Goal: Information Seeking & Learning: Learn about a topic

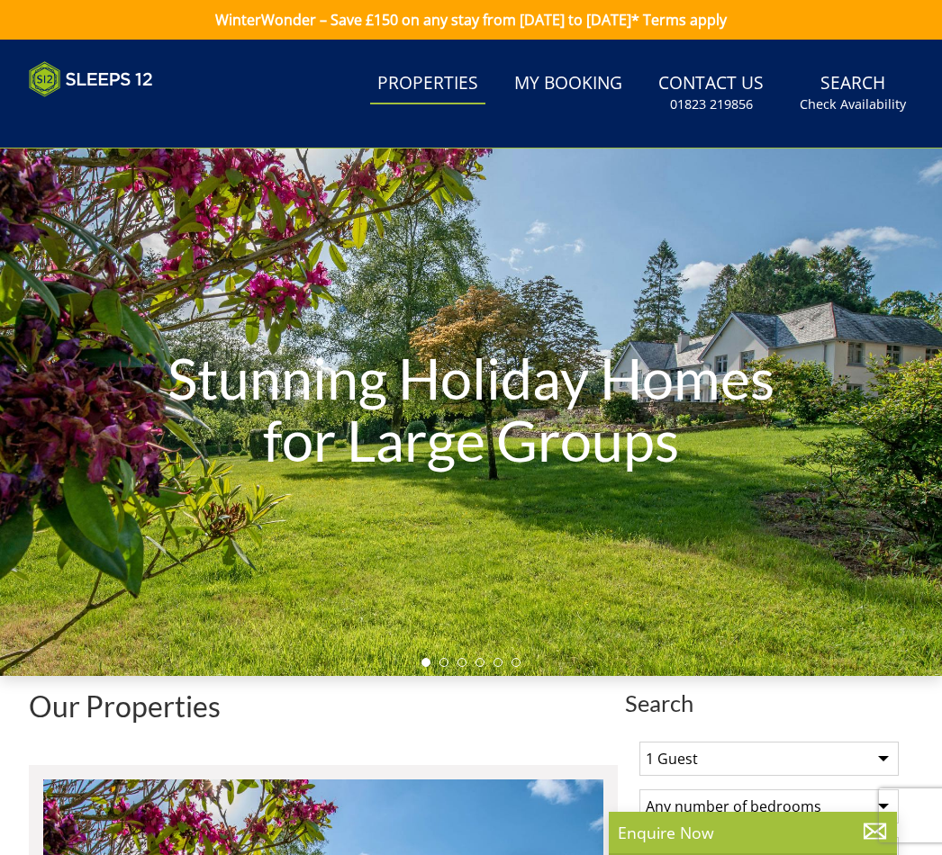
click at [555, 91] on link "My Booking" at bounding box center [568, 84] width 122 height 41
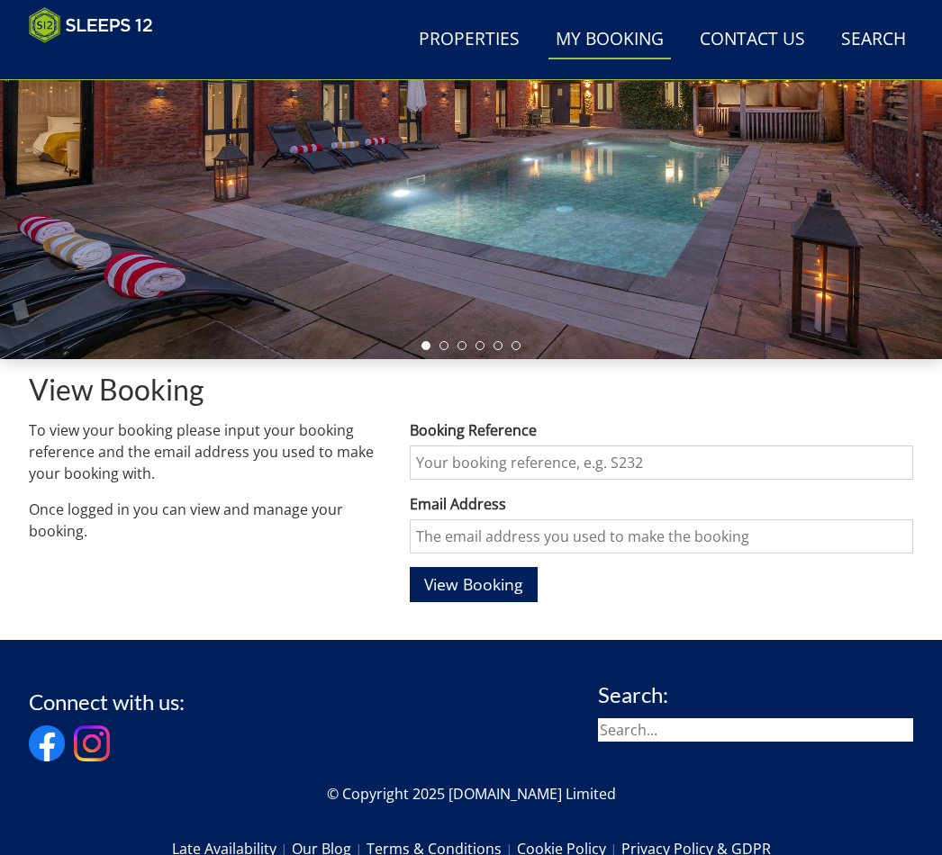
scroll to position [293, 0]
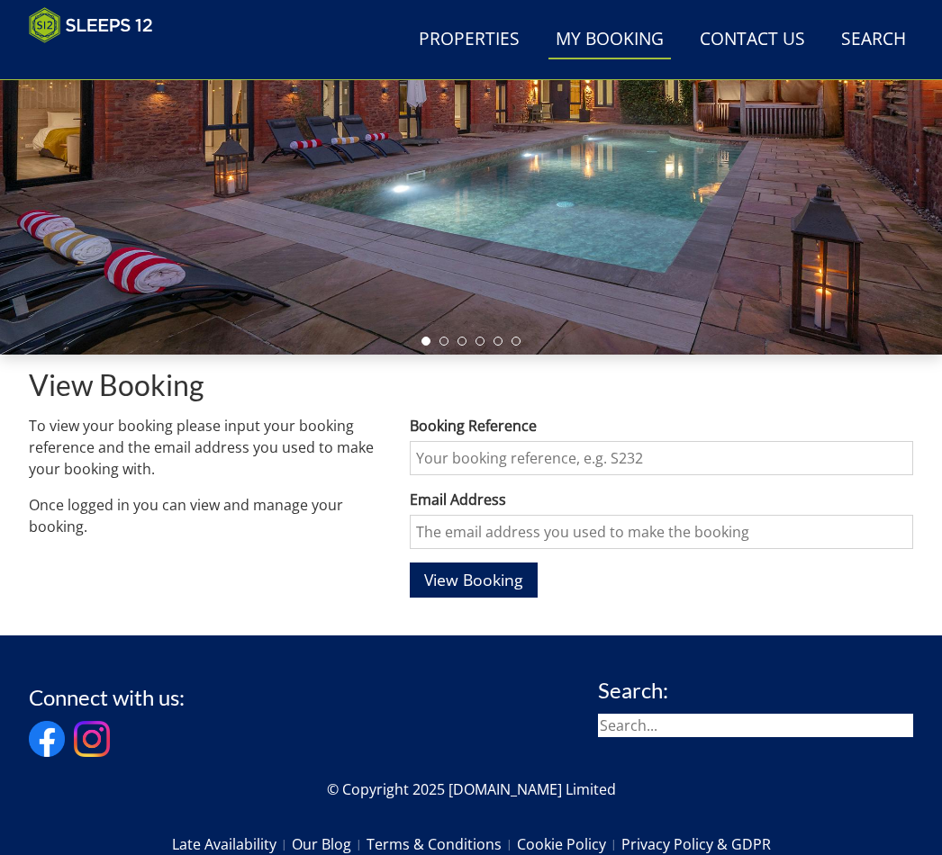
click at [440, 452] on input "Booking Reference" at bounding box center [662, 458] width 504 height 34
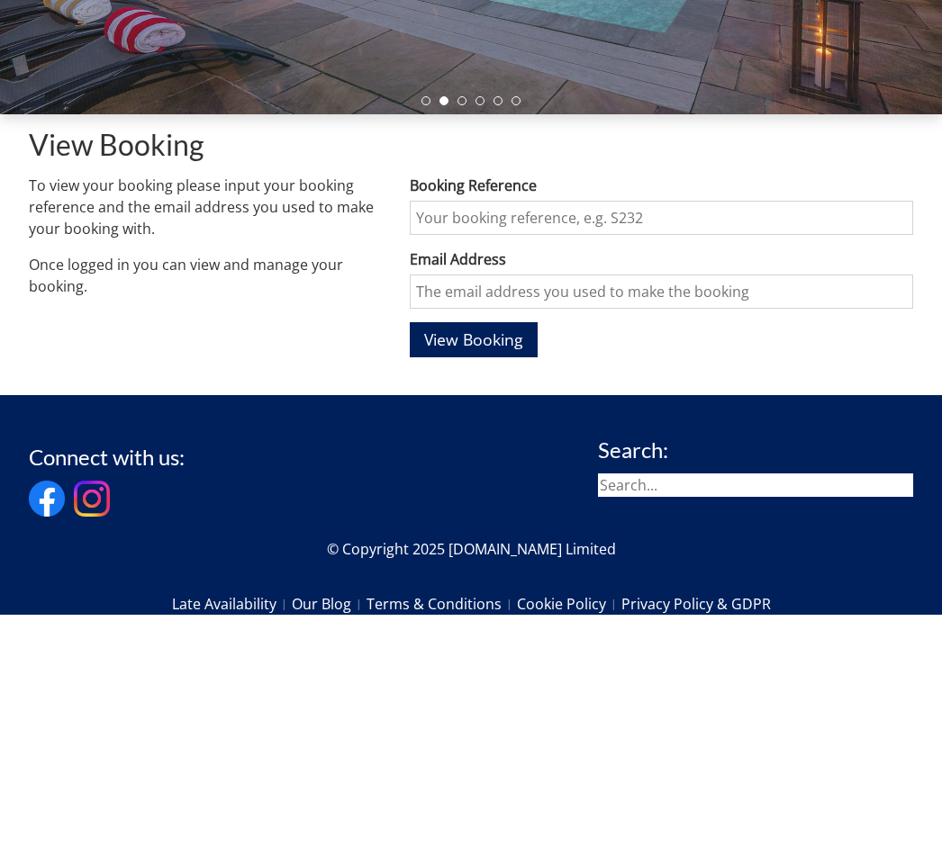
type input "s"
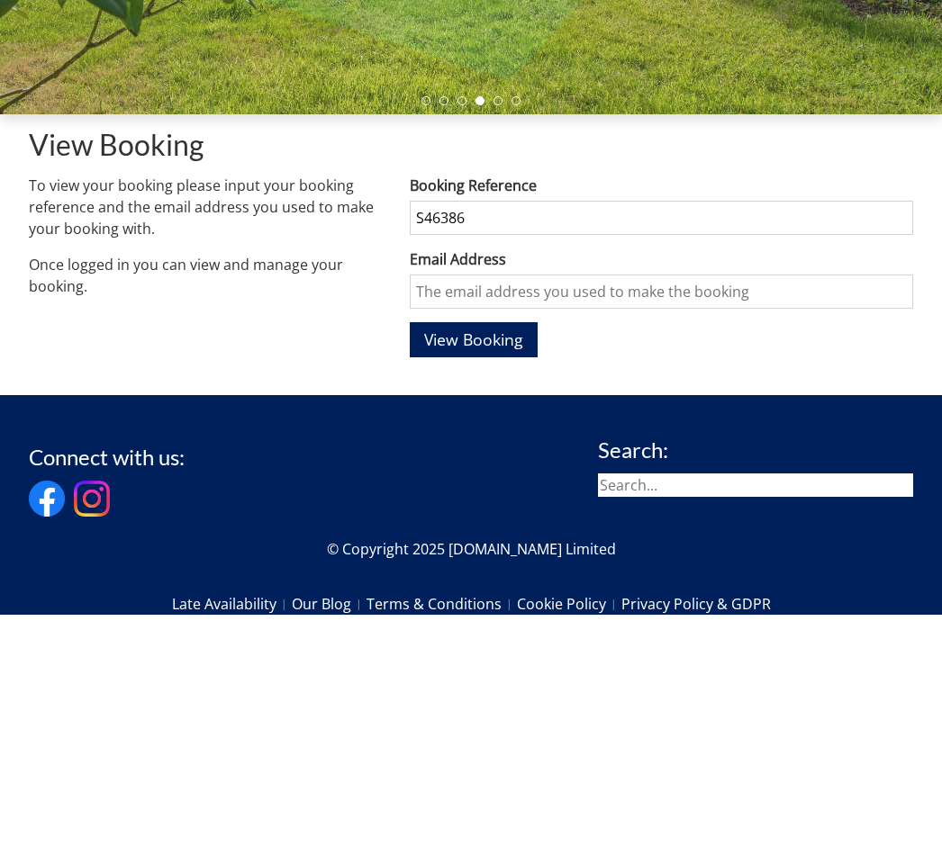
type input "S46386"
click at [435, 515] on input "Email Address" at bounding box center [662, 532] width 504 height 34
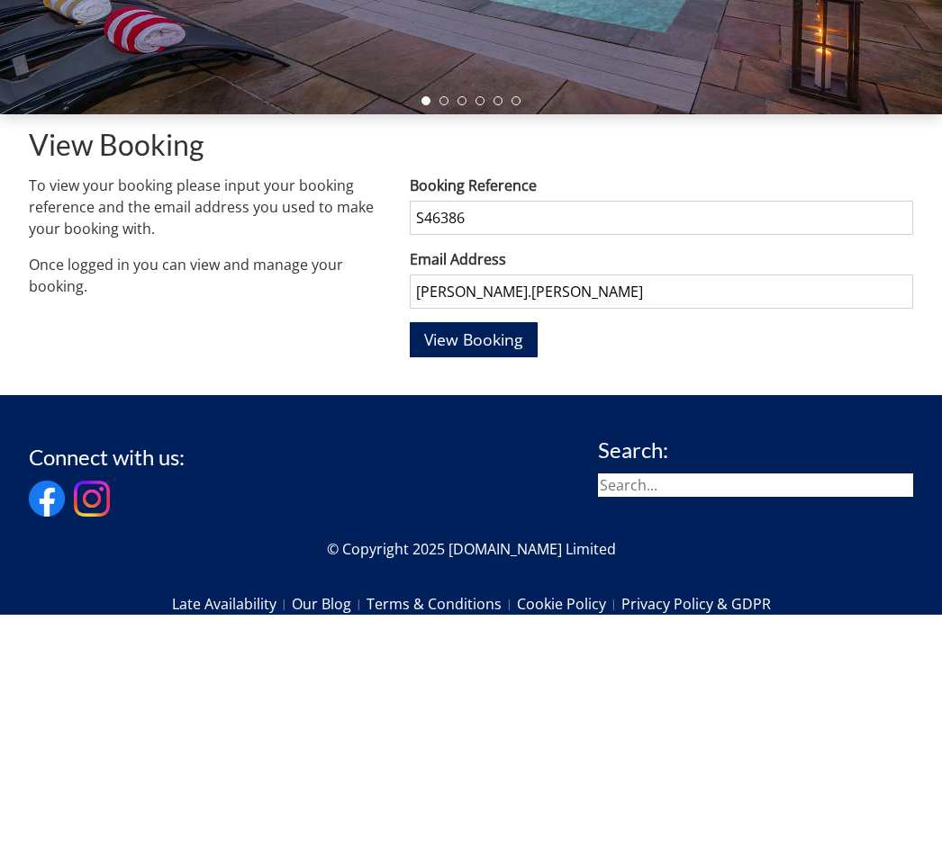
scroll to position [382, 0]
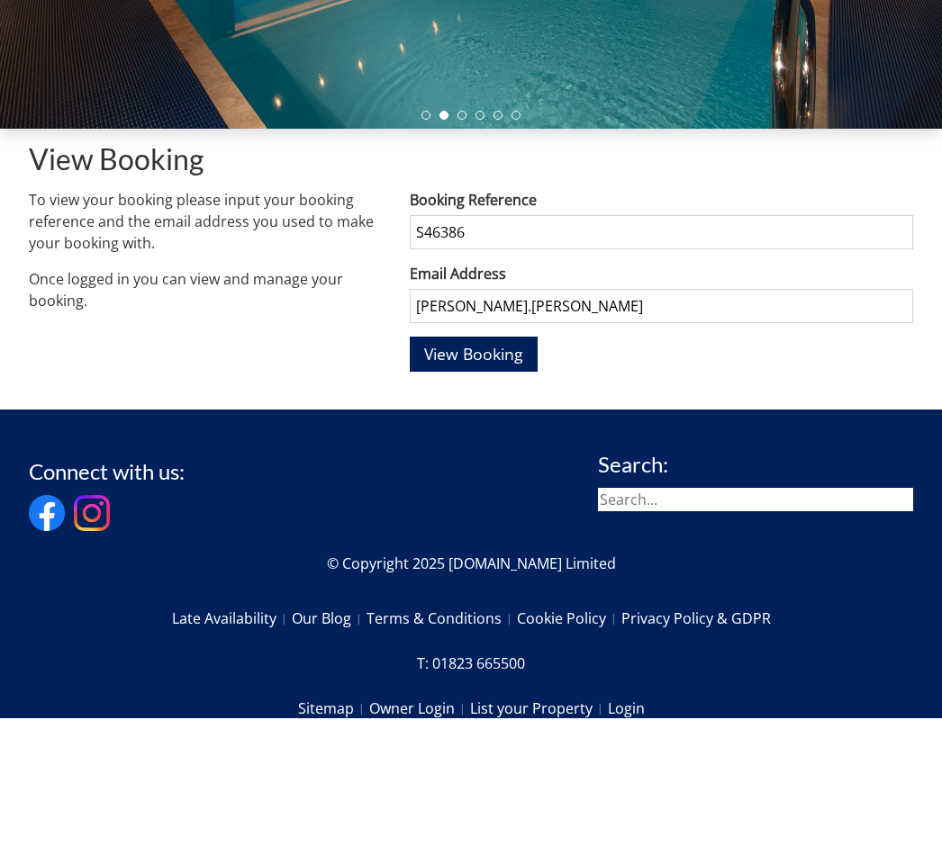
click at [536, 426] on input "tammy.rabbitt" at bounding box center [662, 443] width 504 height 34
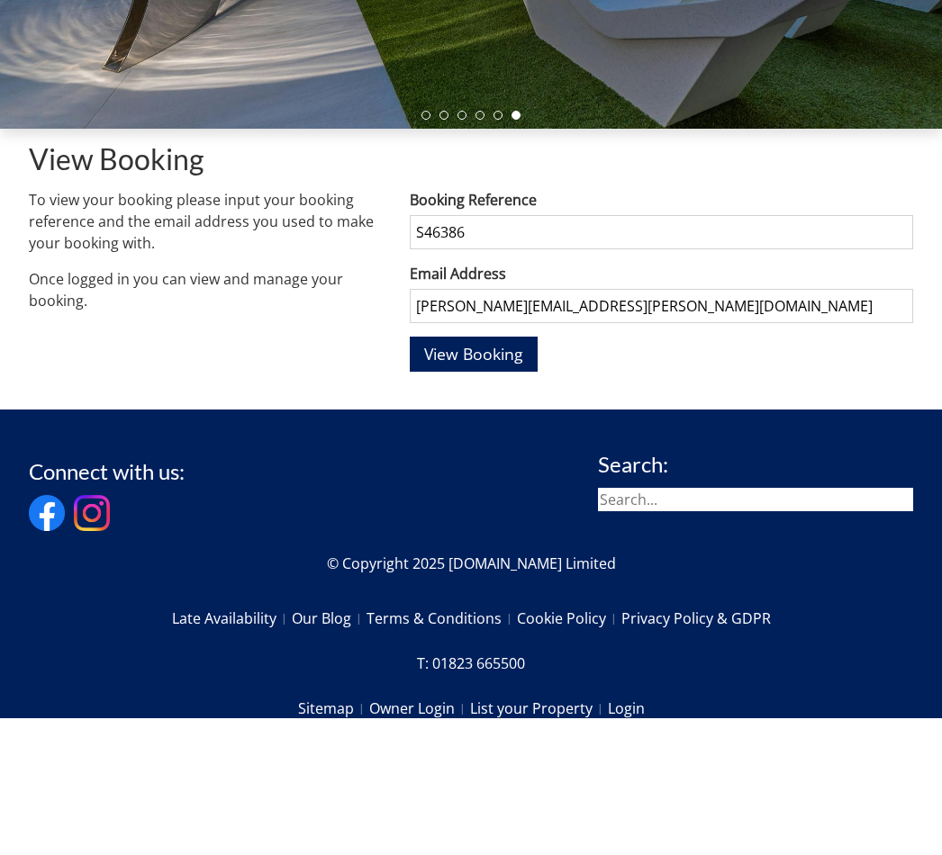
type input "tammy.rabbitt@yahoo.co.uk"
click at [456, 480] on span "View Booking" at bounding box center [473, 491] width 99 height 22
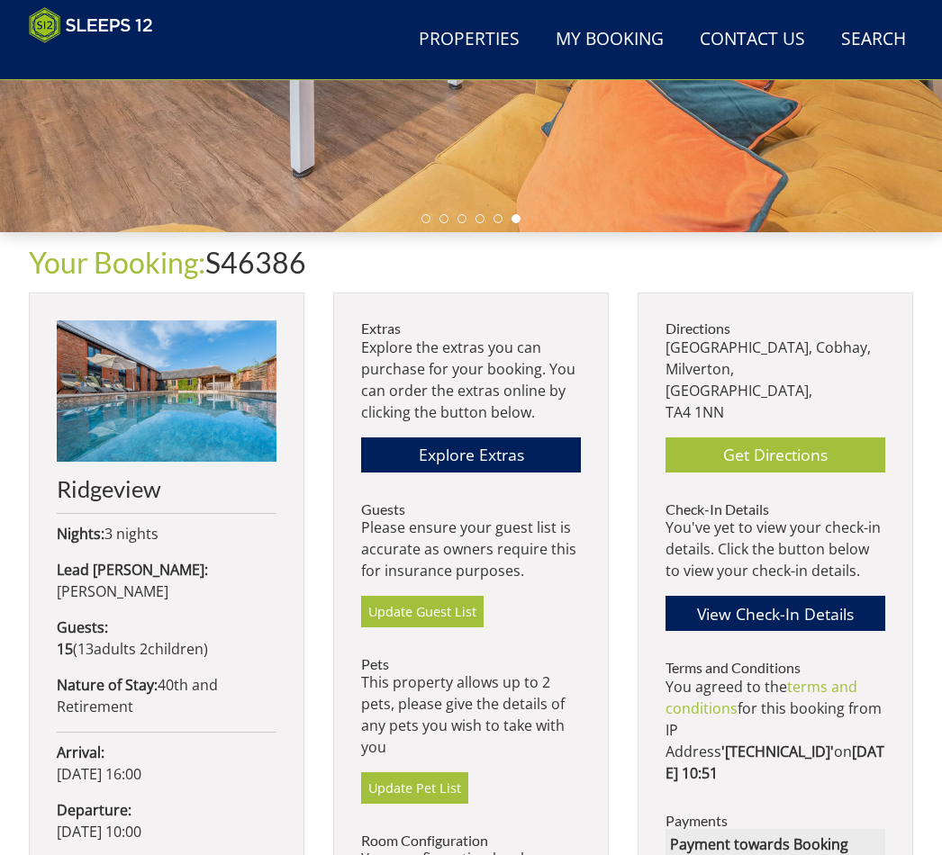
scroll to position [415, 0]
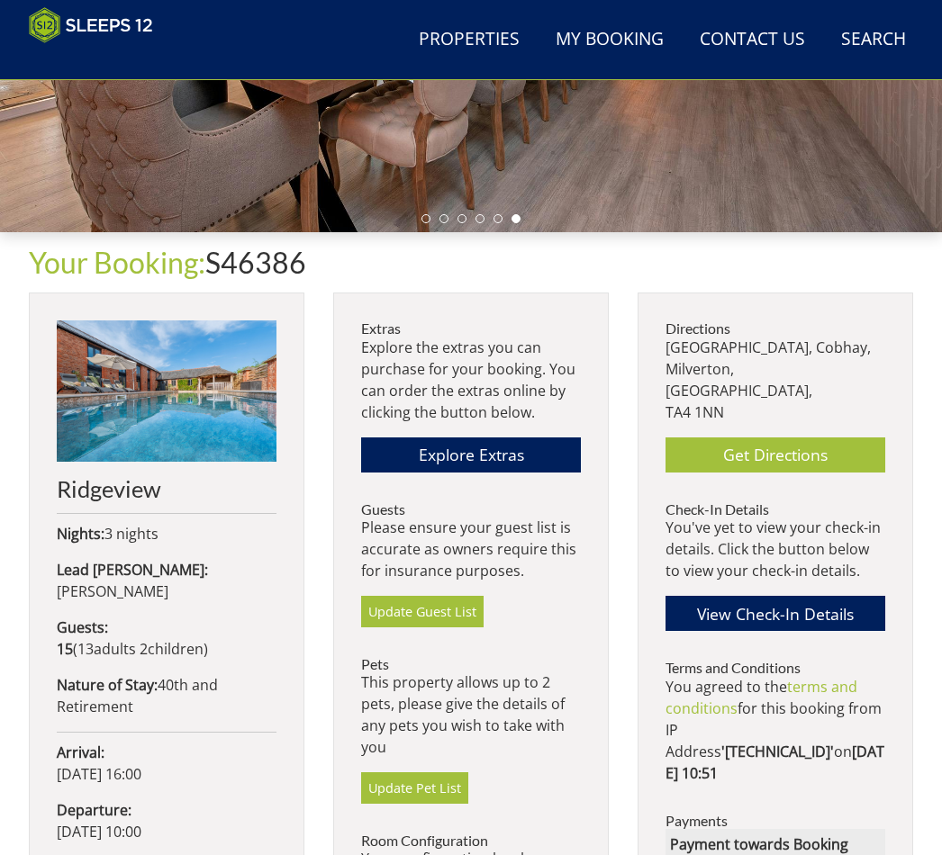
click at [525, 456] on link "Explore Extras" at bounding box center [471, 455] width 220 height 35
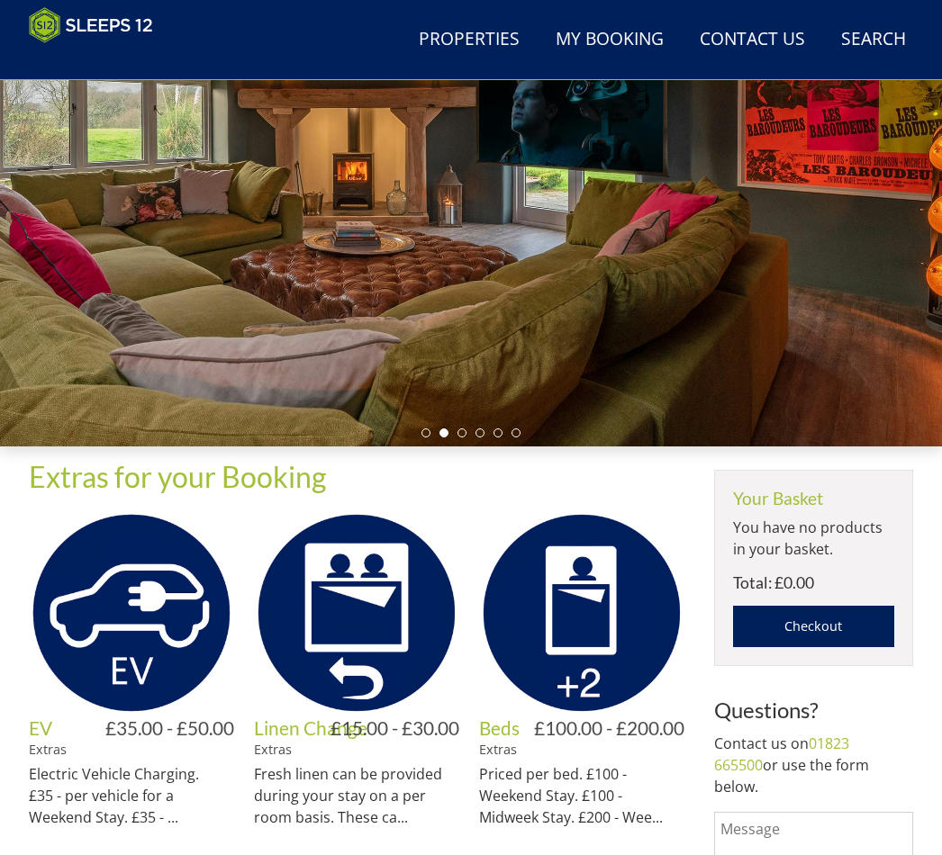
scroll to position [201, 0]
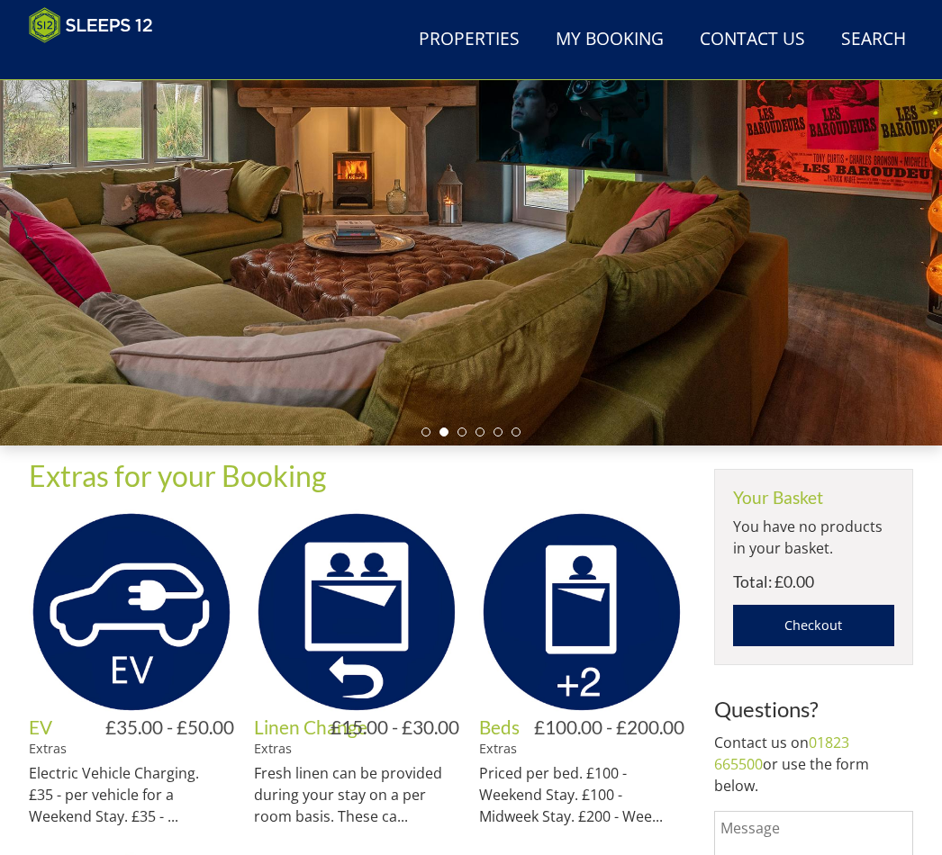
click at [744, 391] on div at bounding box center [471, 183] width 942 height 528
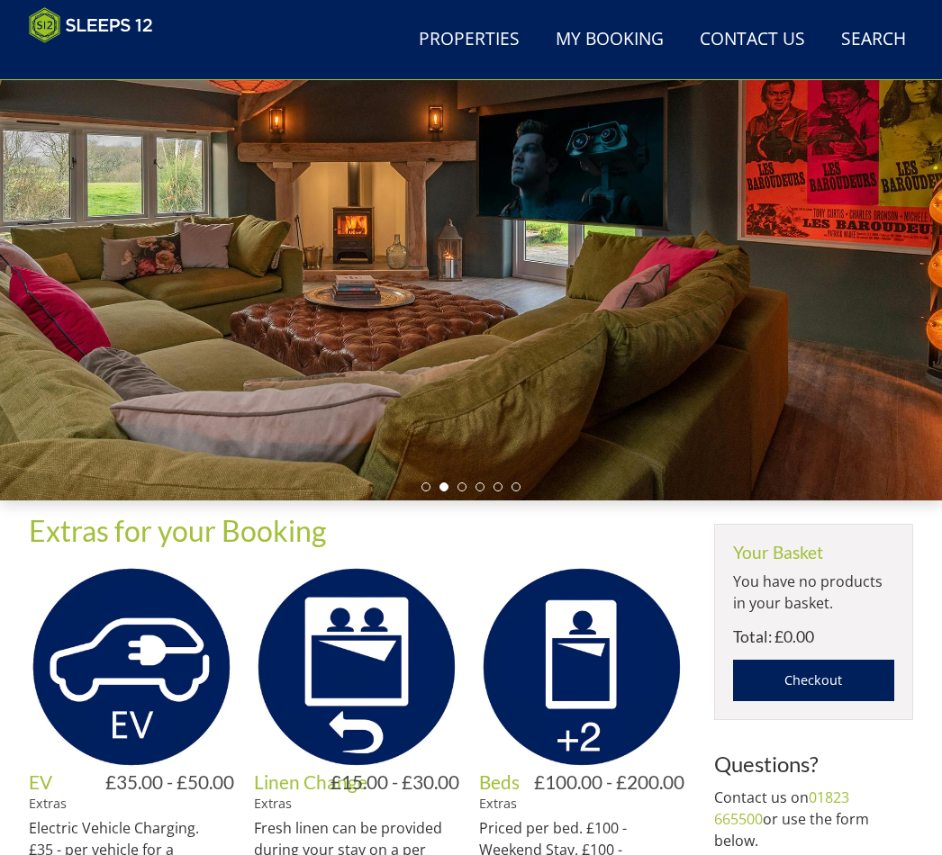
scroll to position [0, 0]
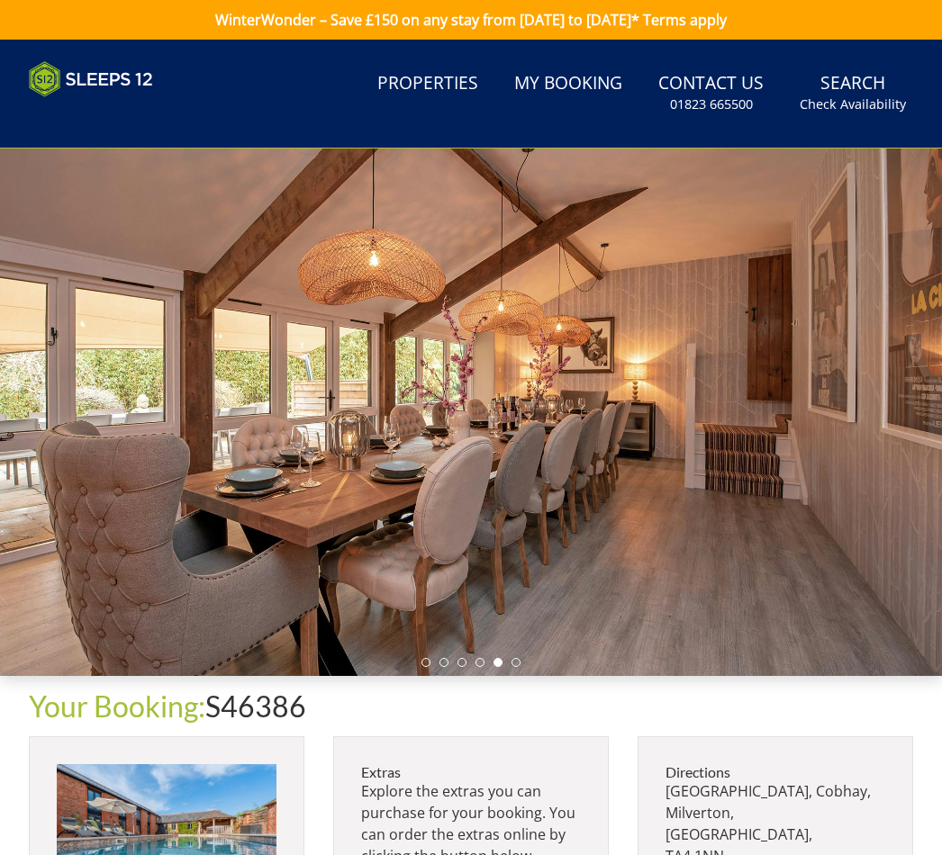
click at [424, 88] on link "Properties" at bounding box center [427, 84] width 115 height 41
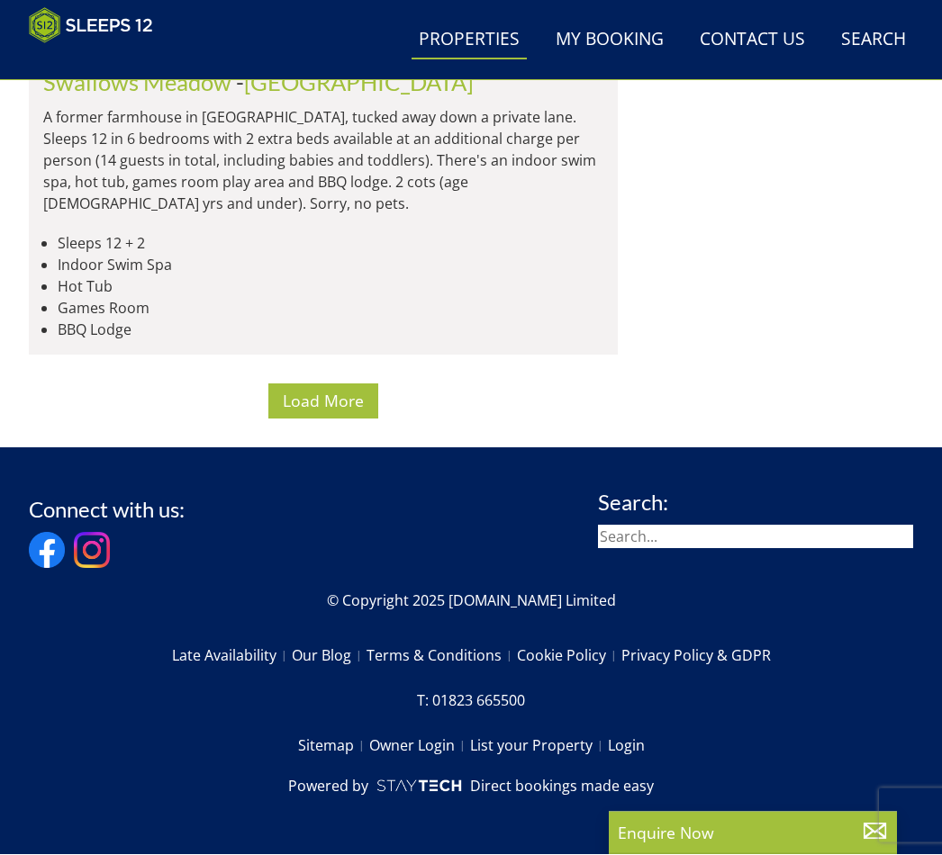
click at [329, 412] on span "Load More" at bounding box center [323, 402] width 81 height 22
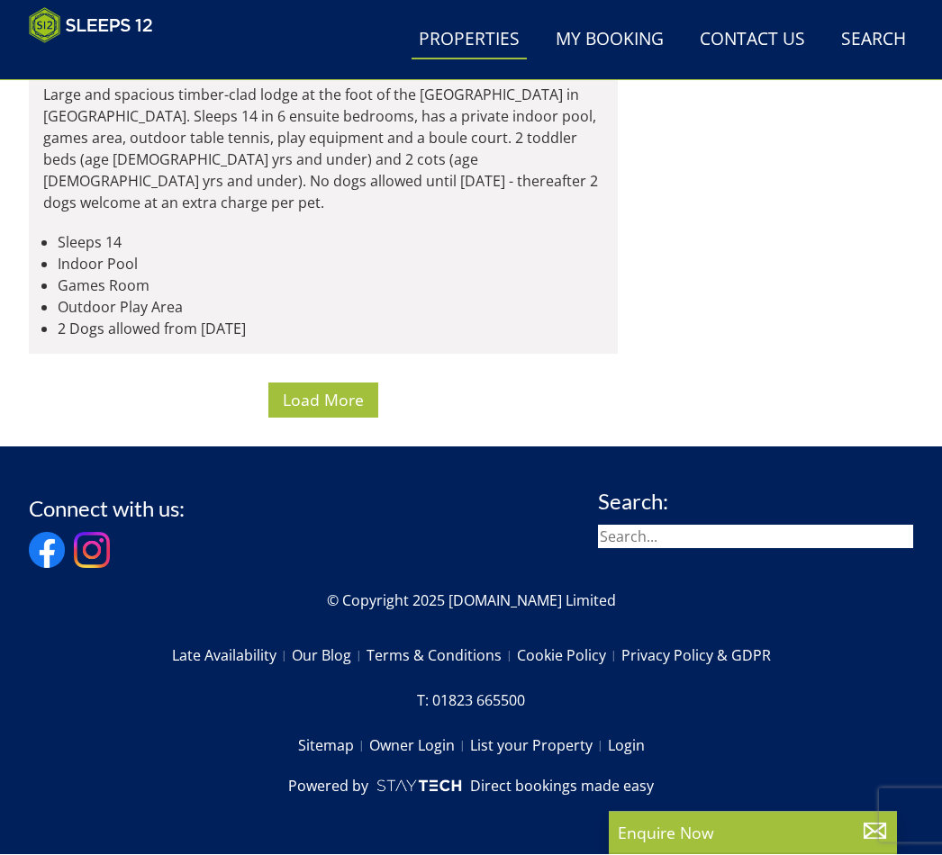
scroll to position [41628, 0]
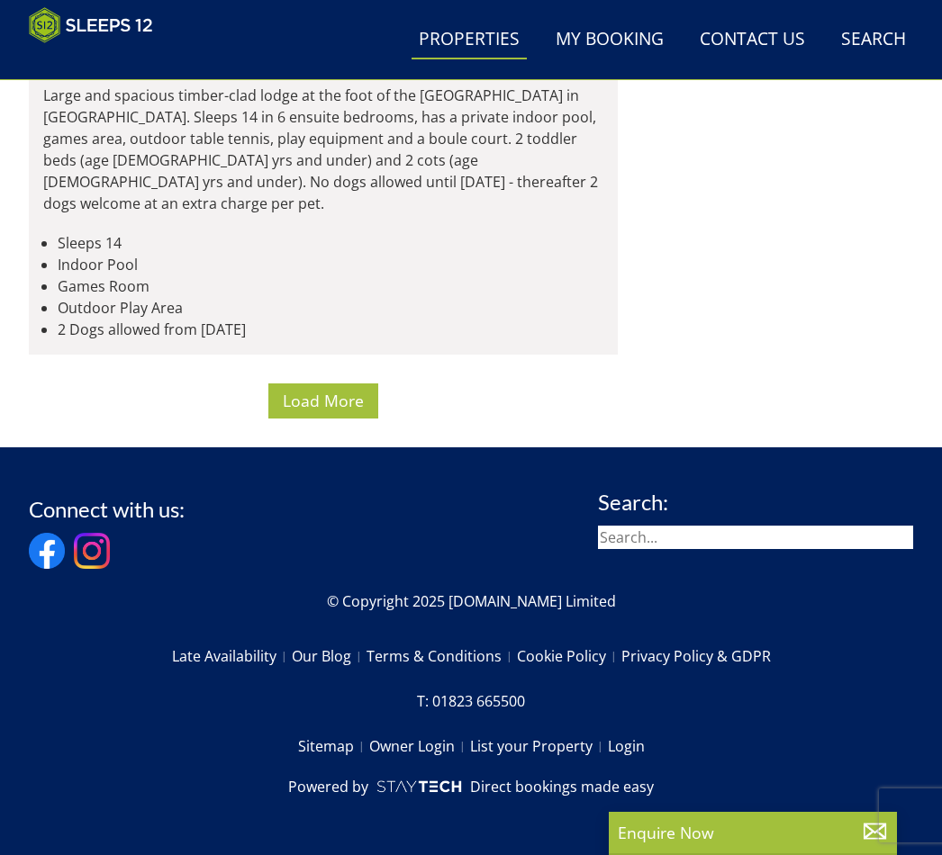
click at [339, 411] on span "Load More" at bounding box center [323, 401] width 81 height 22
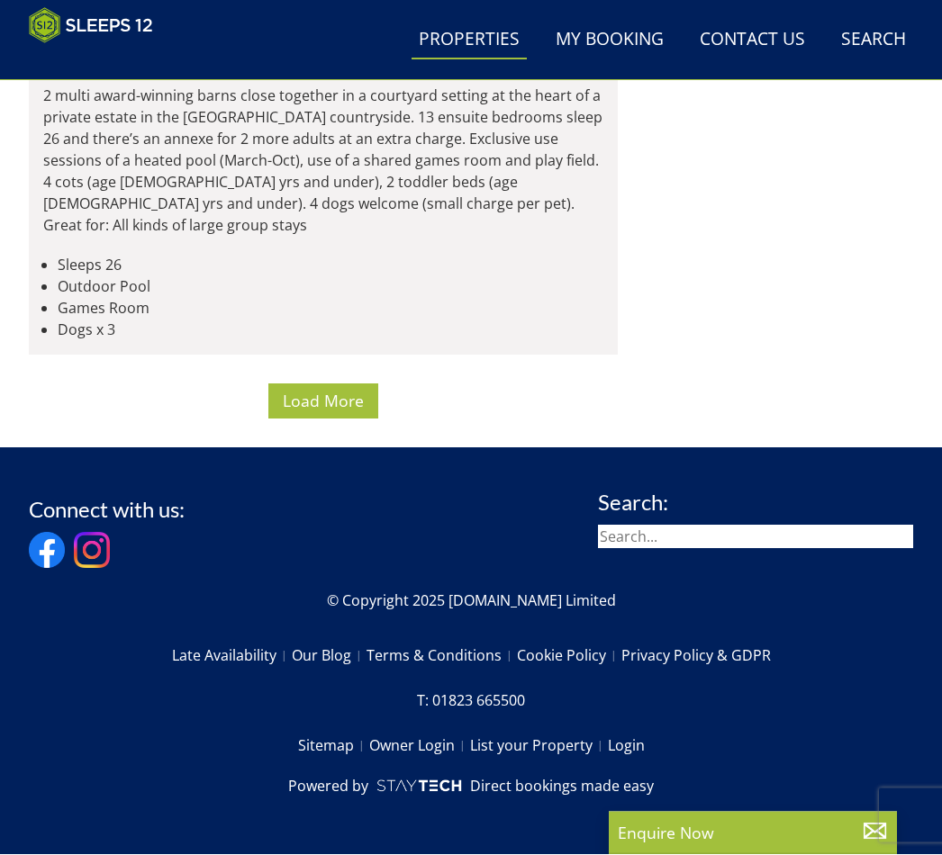
scroll to position [51224, 0]
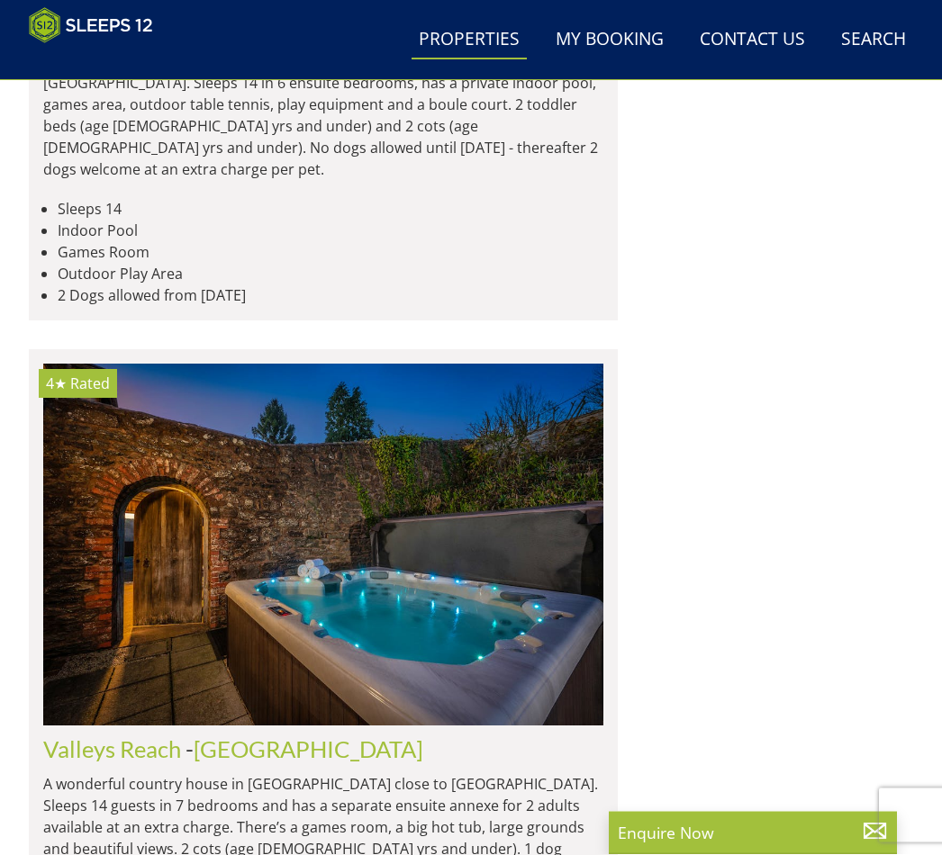
scroll to position [29238, 0]
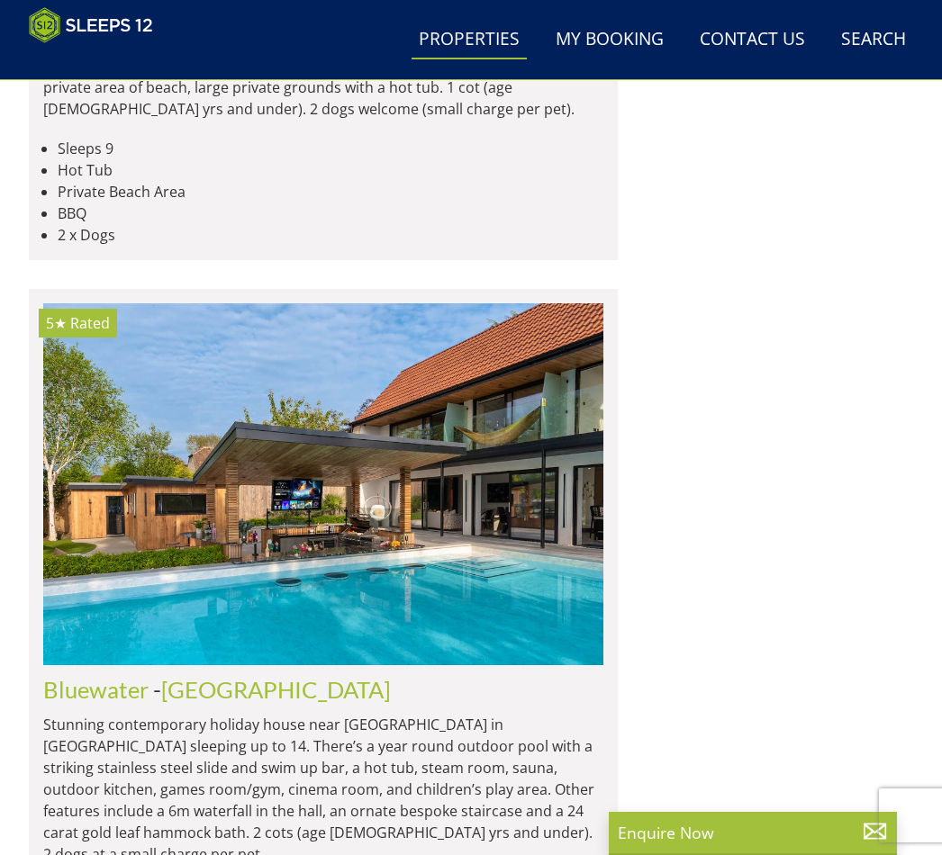
scroll to position [31469, 0]
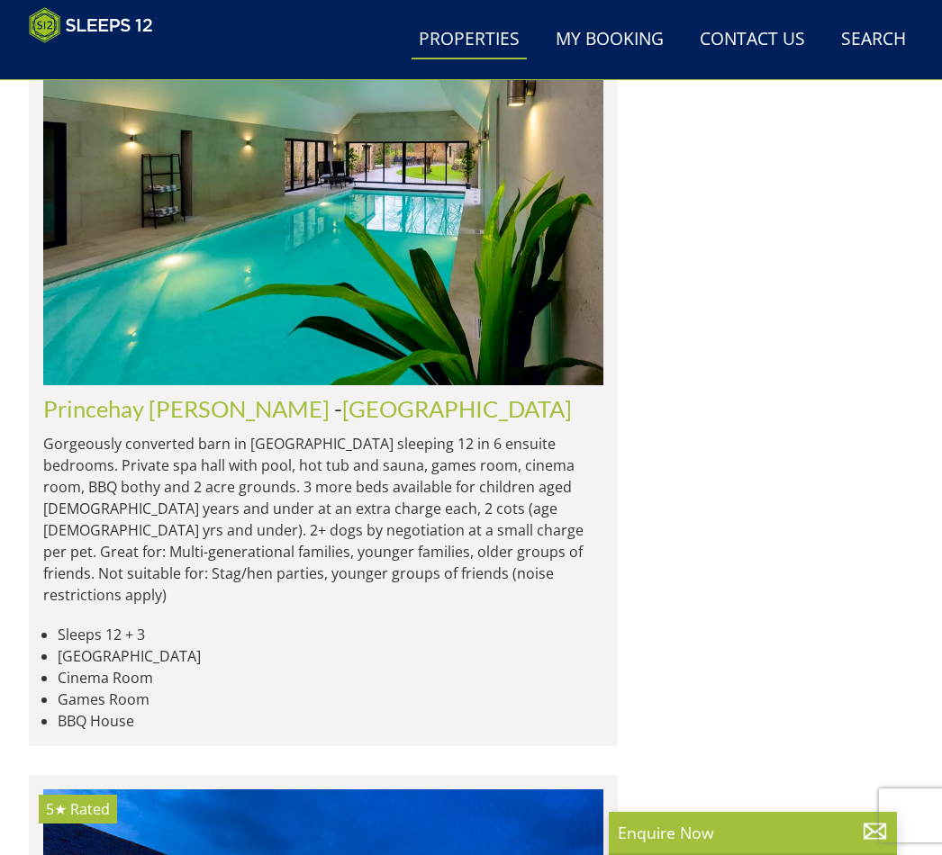
scroll to position [26216, 0]
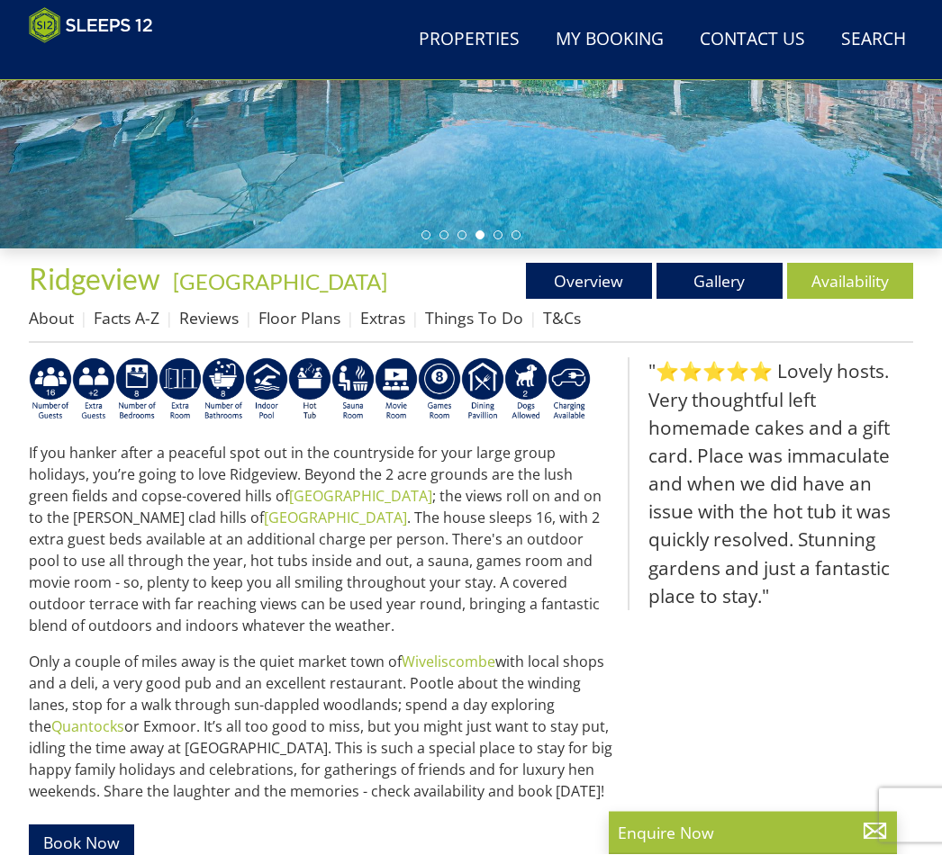
scroll to position [399, 0]
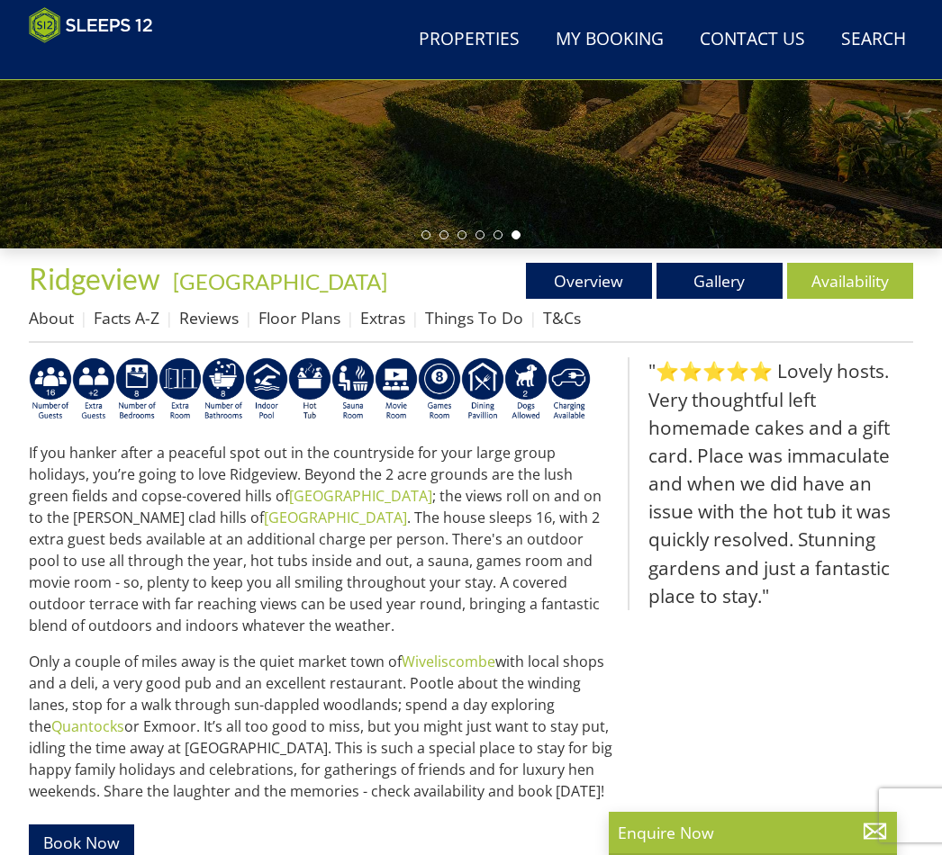
click at [383, 324] on link "Extras" at bounding box center [382, 318] width 45 height 22
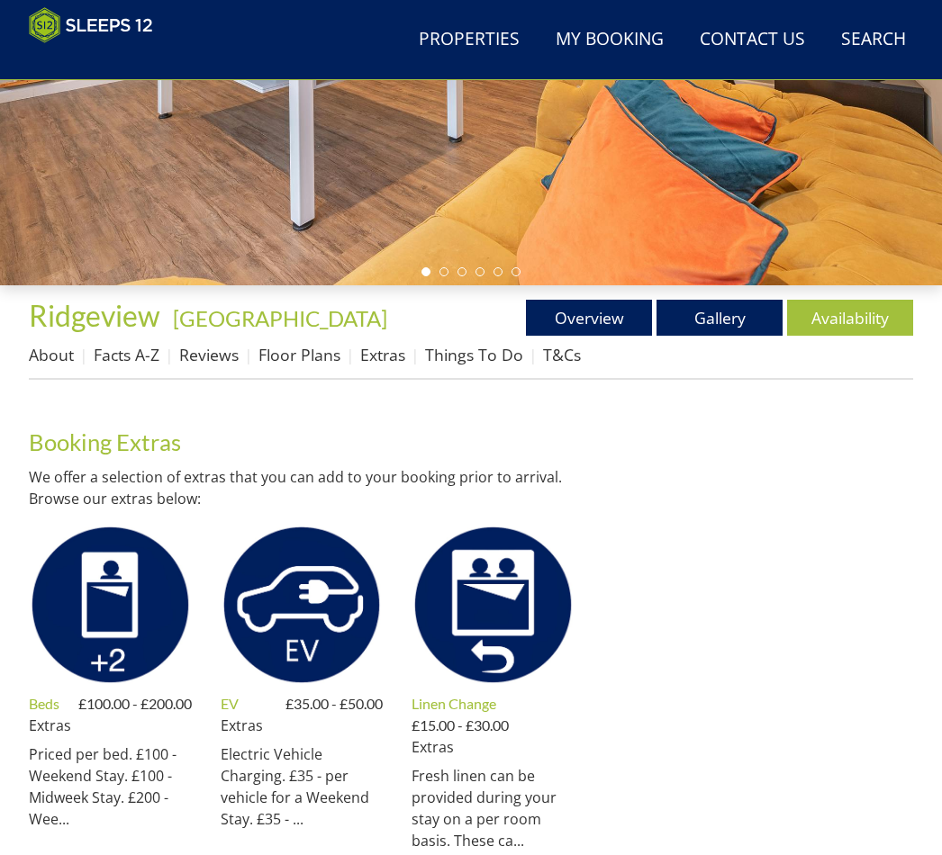
scroll to position [362, 0]
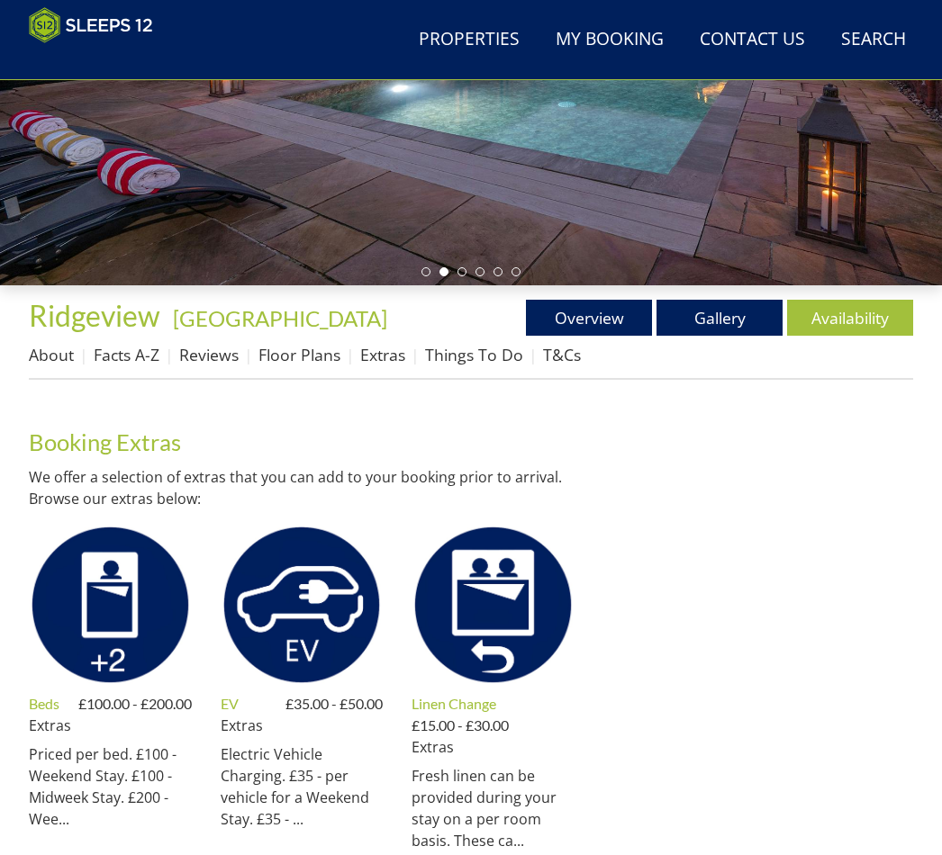
click at [585, 324] on link "Overview" at bounding box center [589, 318] width 126 height 36
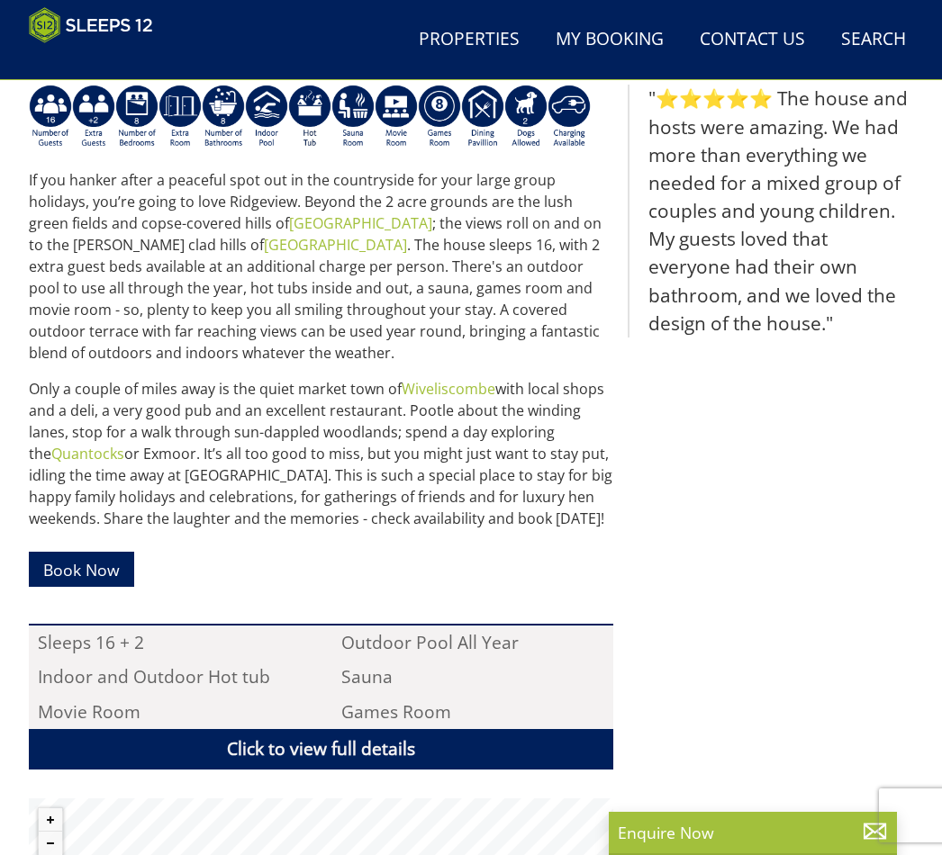
scroll to position [678, 0]
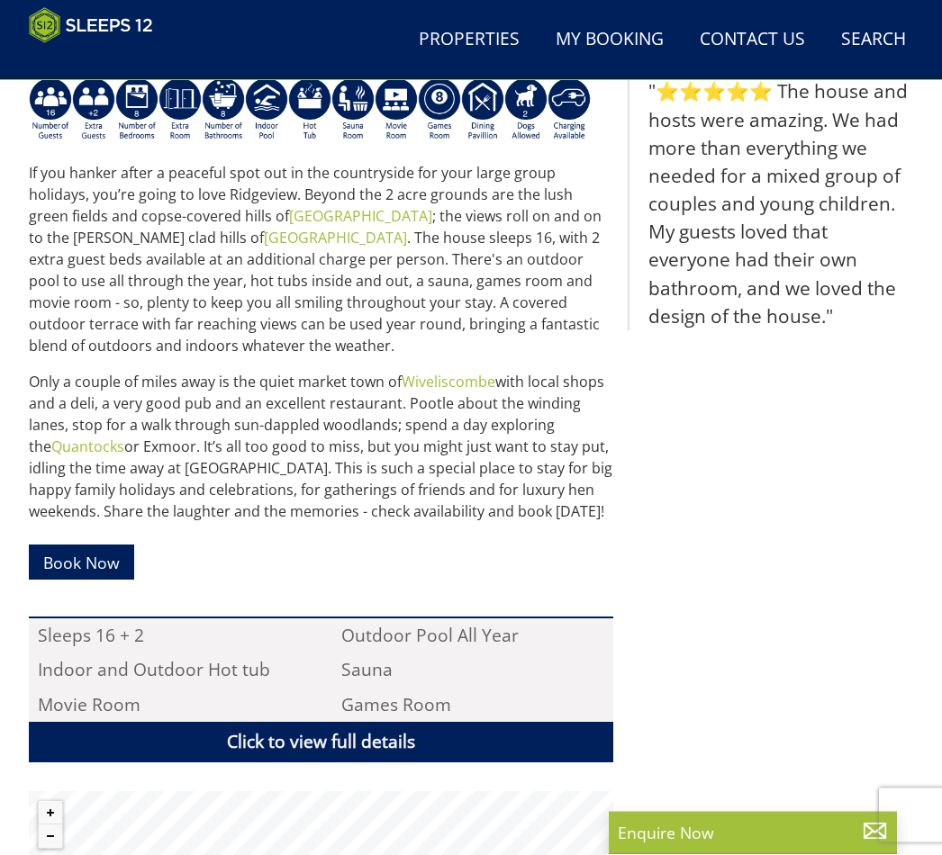
click at [446, 744] on link "Click to view full details" at bounding box center [321, 743] width 584 height 41
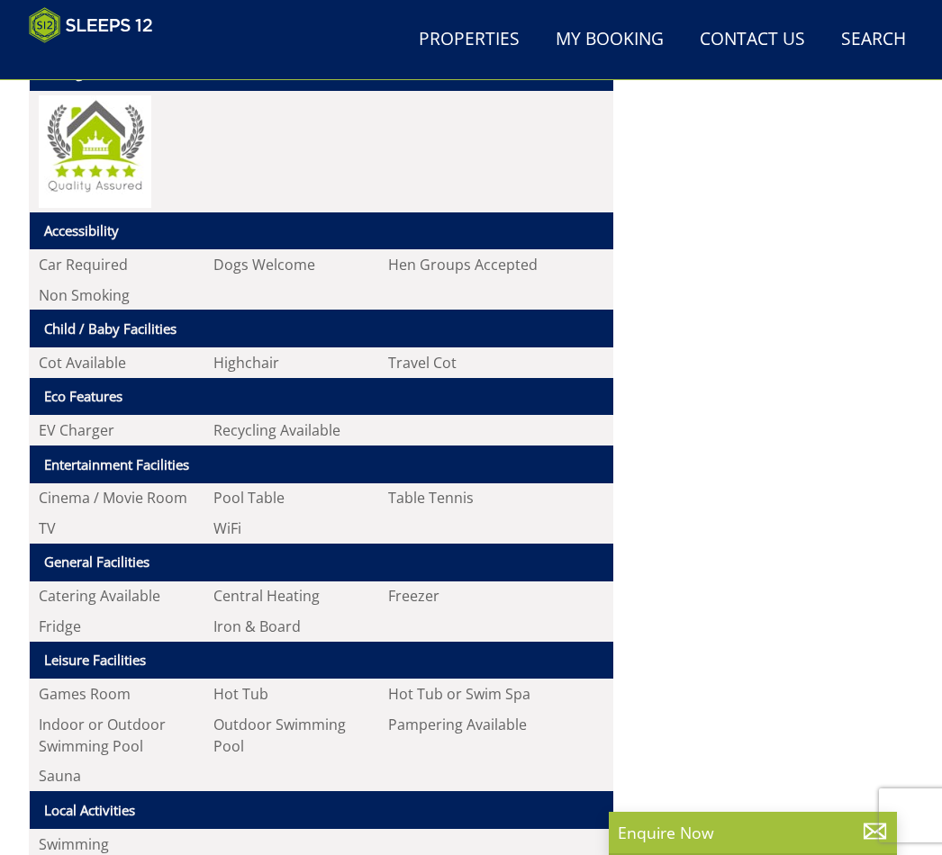
scroll to position [1344, 0]
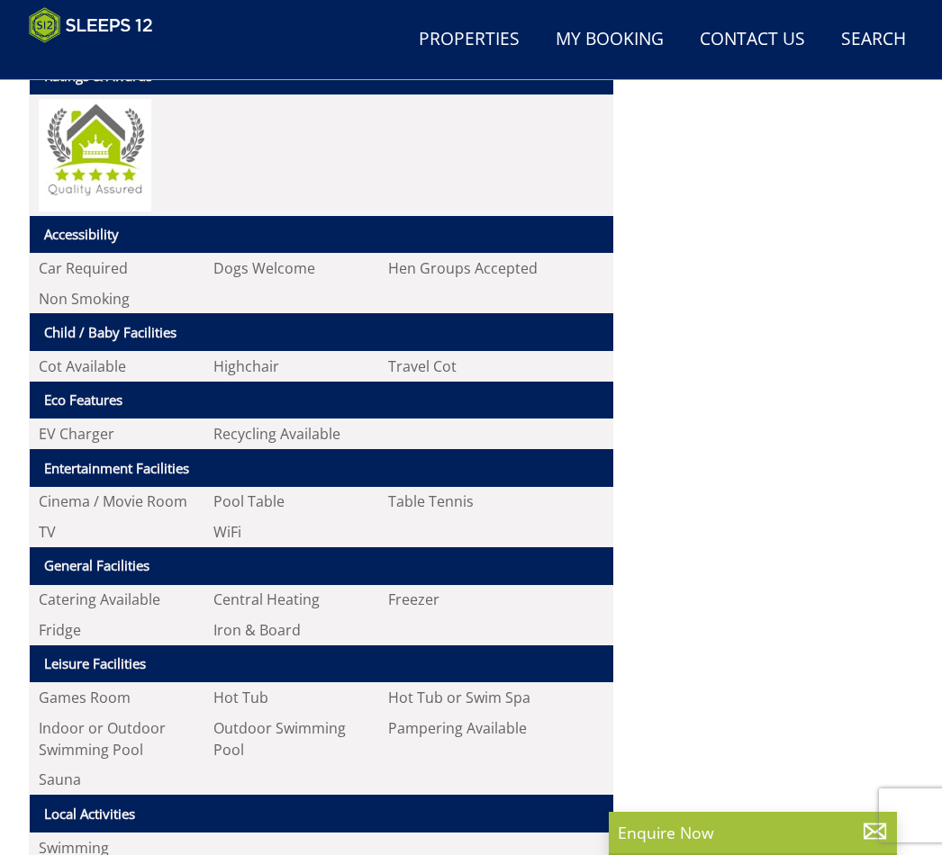
click at [118, 571] on th "General Facilities" at bounding box center [321, 566] width 583 height 38
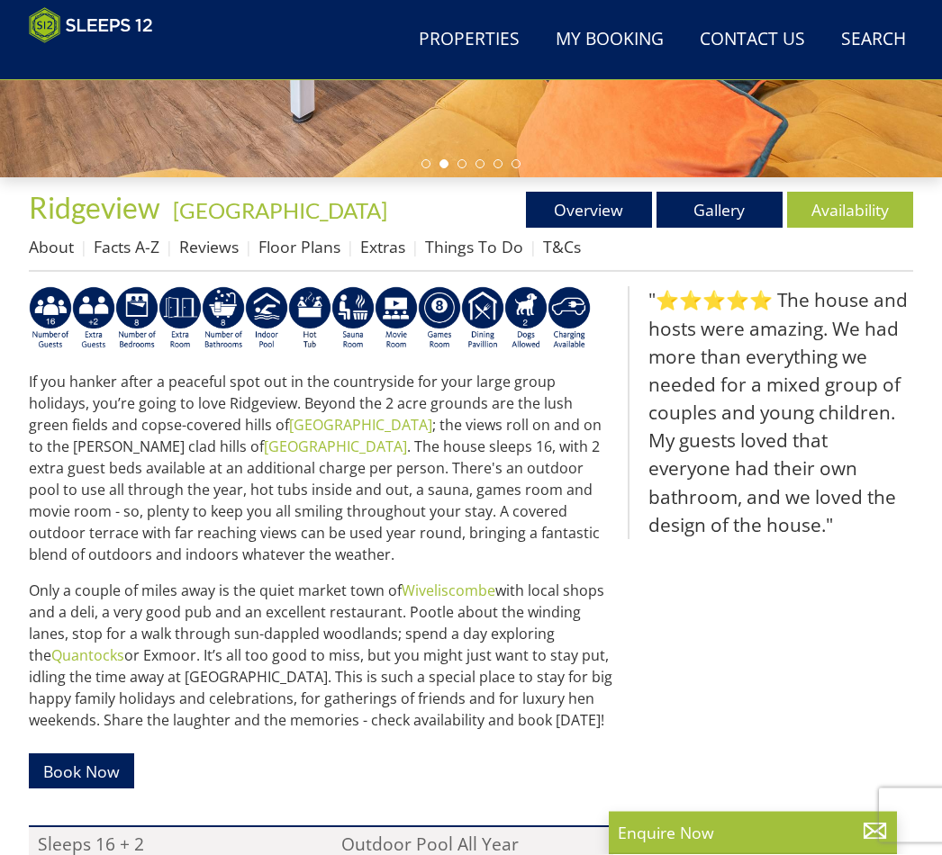
scroll to position [470, 0]
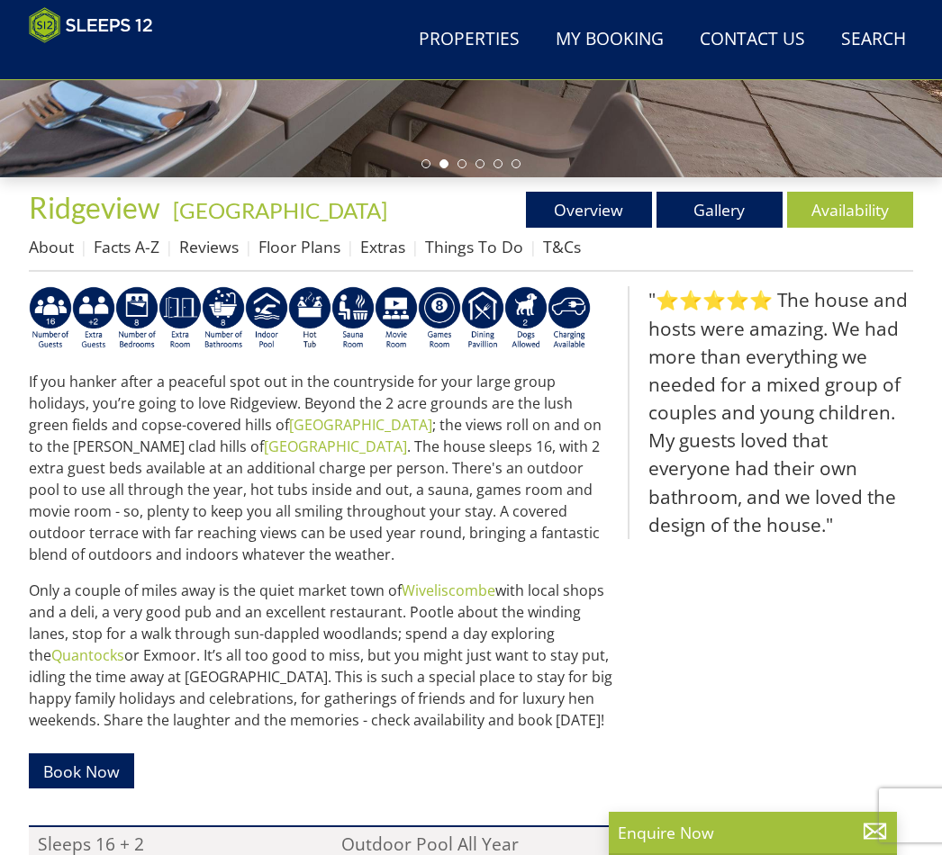
click at [126, 257] on link "Facts A-Z" at bounding box center [127, 247] width 66 height 22
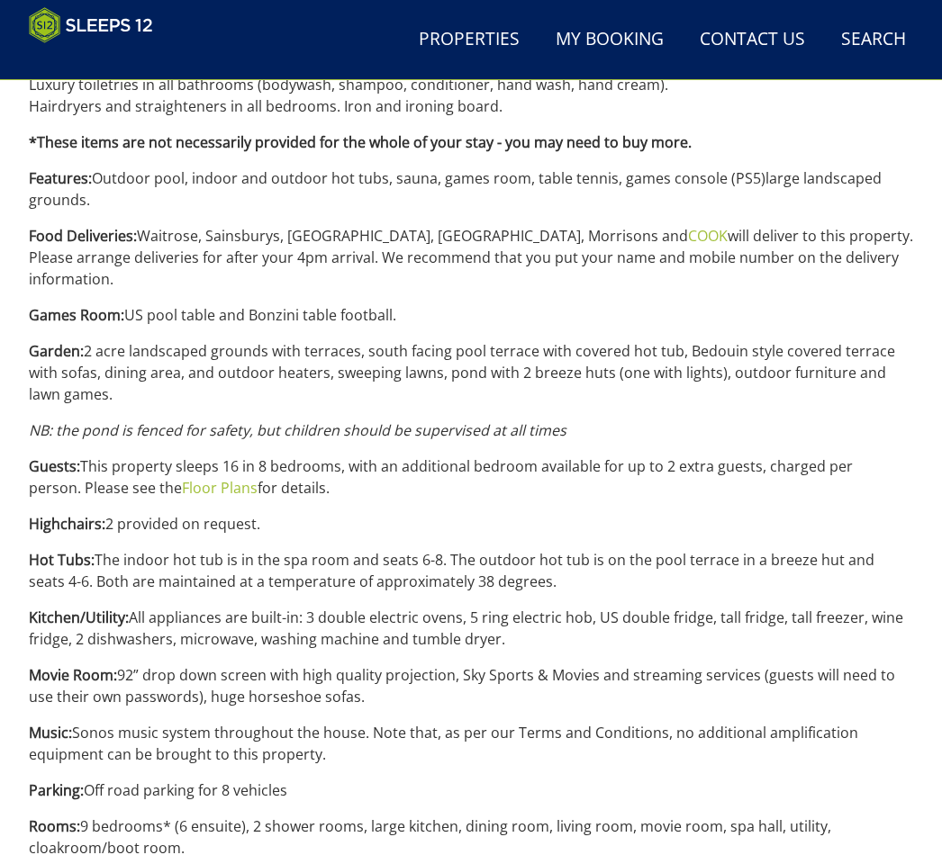
scroll to position [1512, 0]
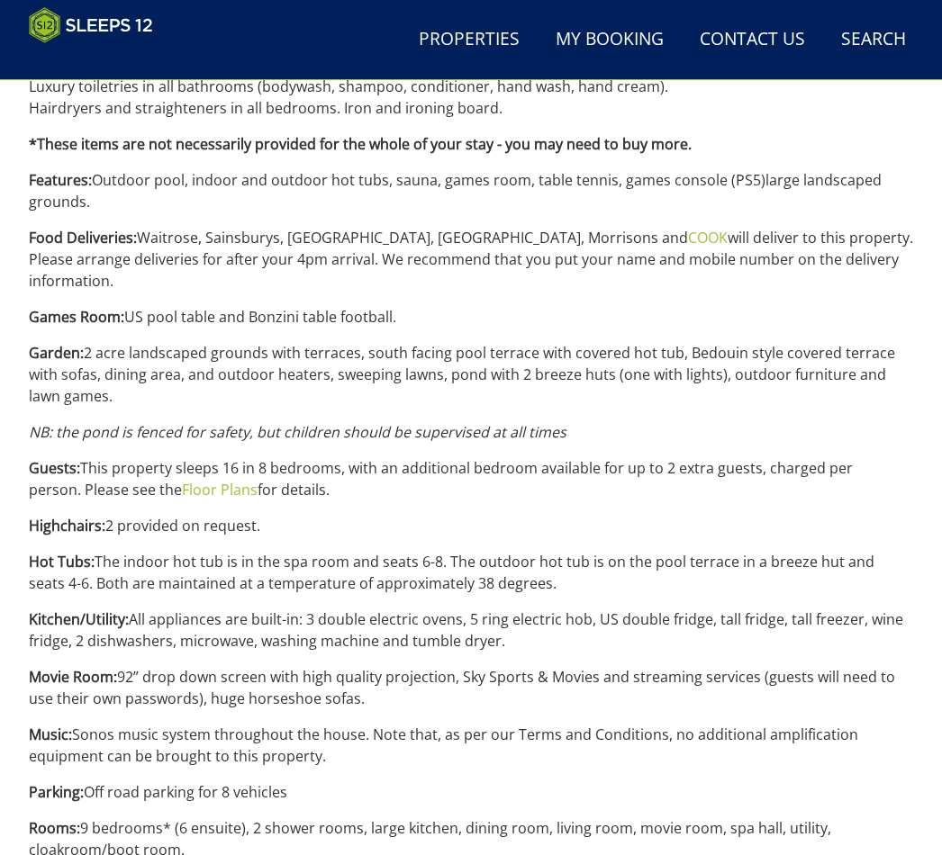
click at [182, 666] on p "Movie Room: 92” drop down screen with high quality projection, Sky Sports & Mov…" at bounding box center [471, 687] width 884 height 43
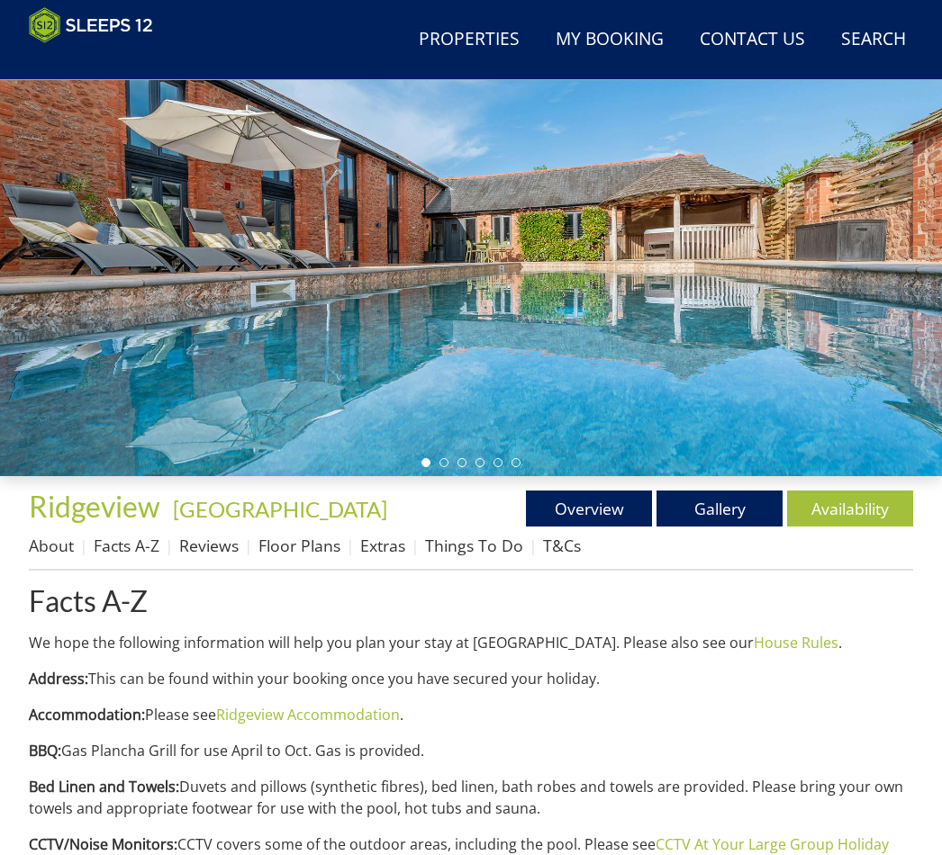
scroll to position [168, 0]
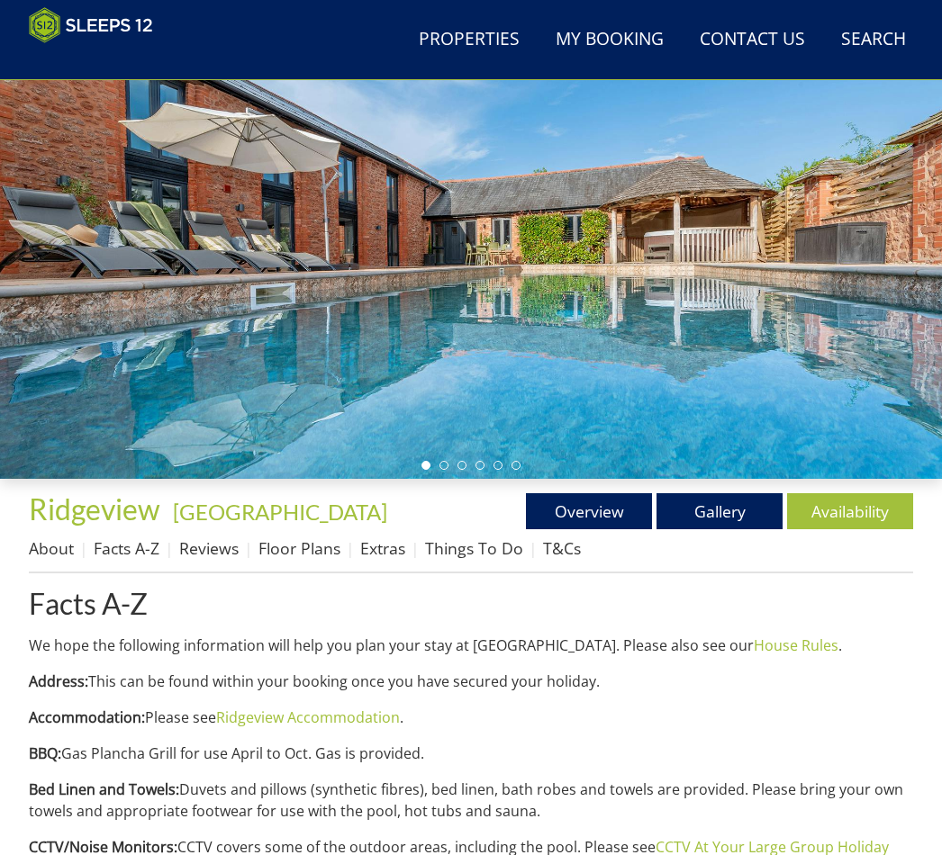
click at [721, 507] on link "Gallery" at bounding box center [719, 511] width 126 height 36
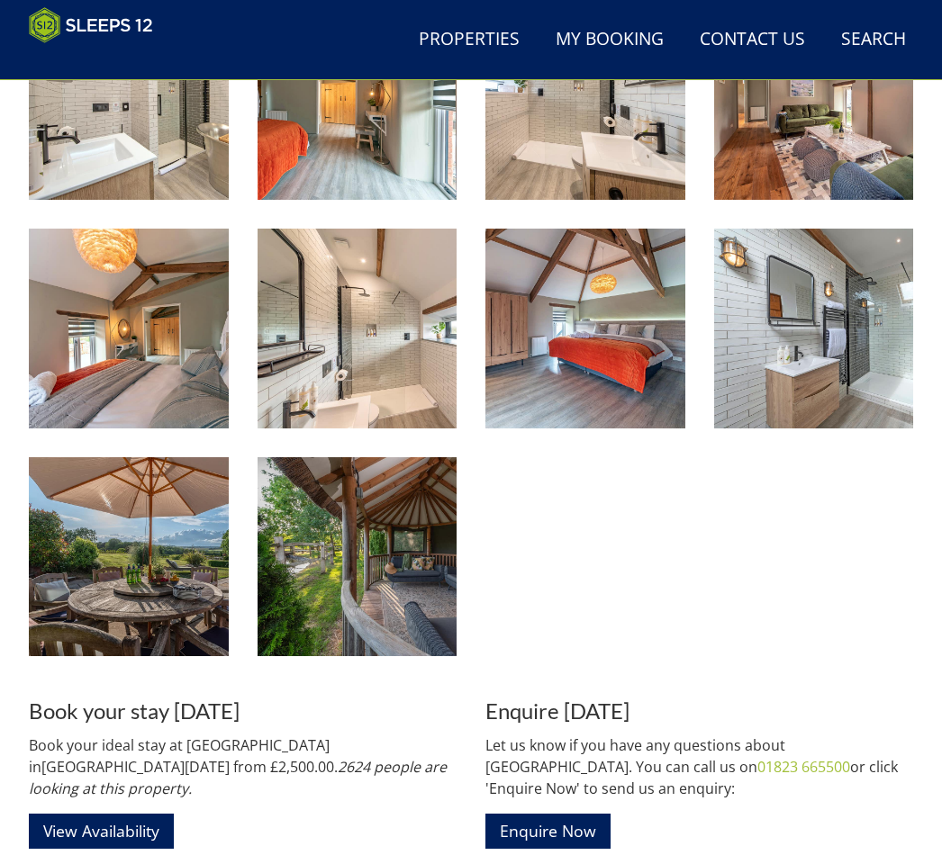
scroll to position [2810, 0]
click at [356, 581] on img at bounding box center [357, 557] width 200 height 200
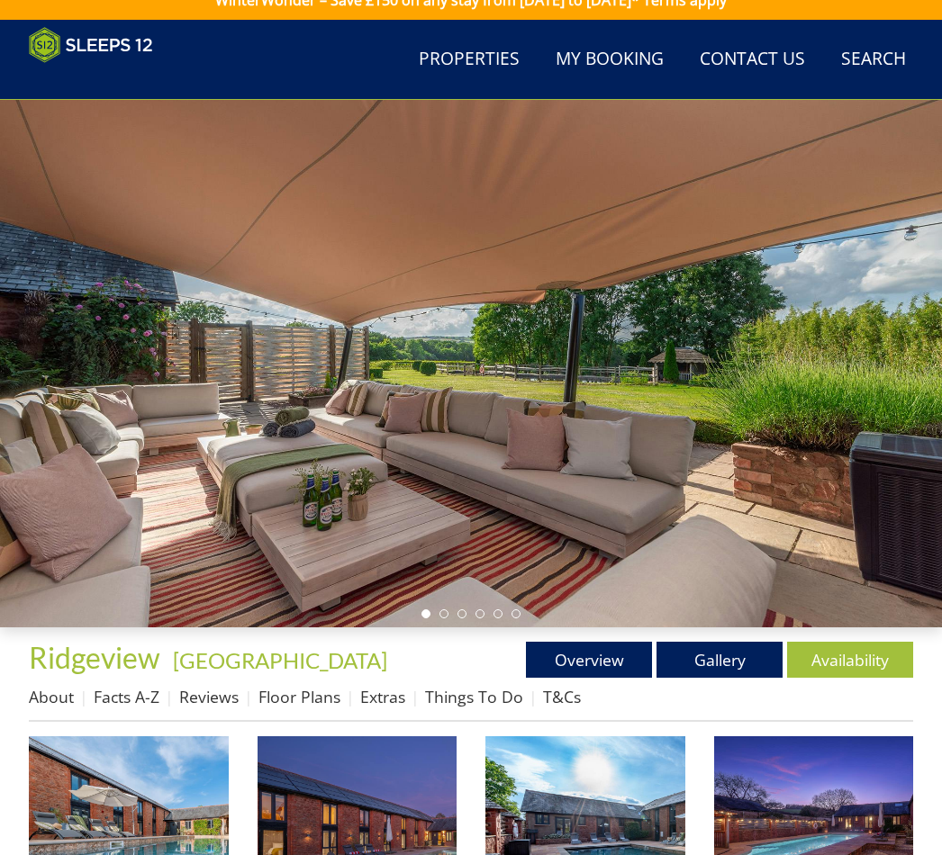
scroll to position [0, 0]
